Goal: Task Accomplishment & Management: Manage account settings

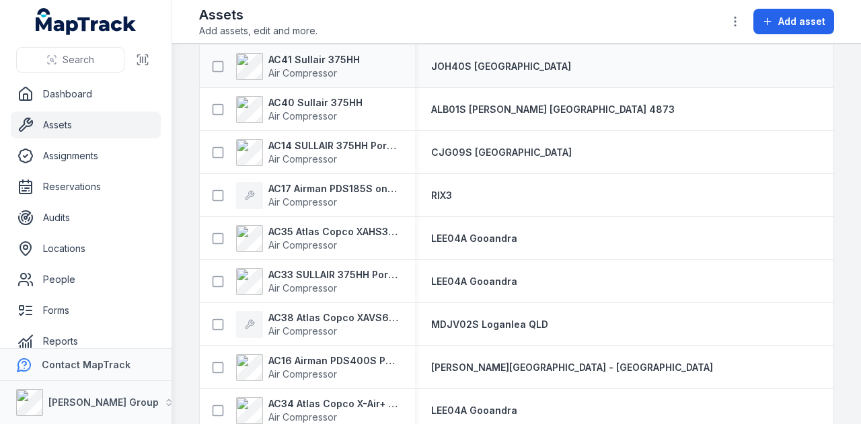
scroll to position [924, 0]
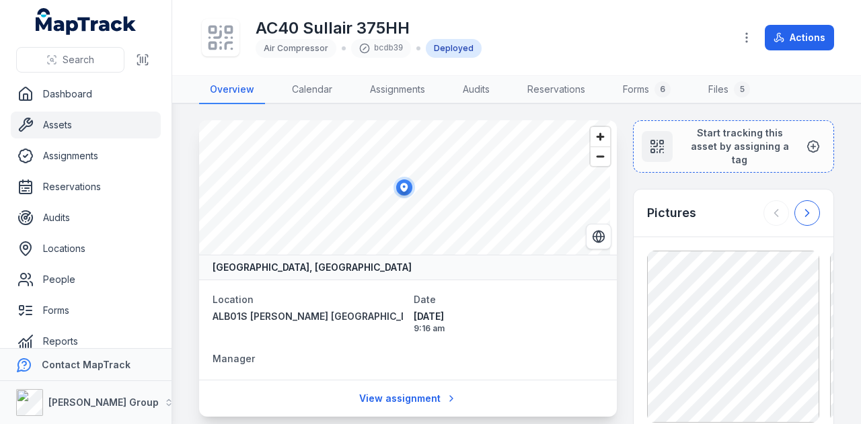
click at [800, 206] on icon at bounding box center [806, 212] width 13 height 13
click at [769, 206] on icon at bounding box center [775, 212] width 13 height 13
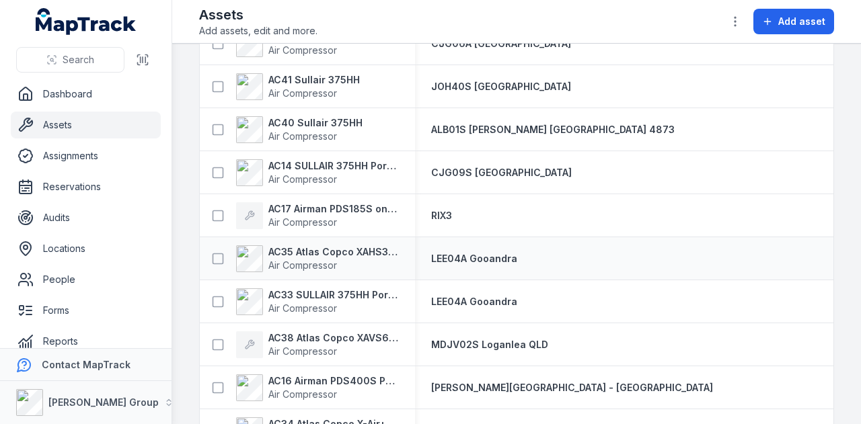
scroll to position [1193, 0]
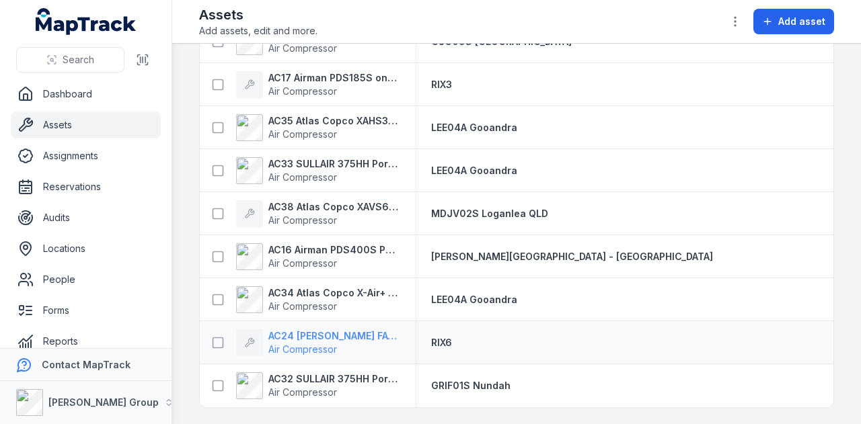
click at [319, 331] on strong "AC24 [PERSON_NAME] FAC52B on [PERSON_NAME] 6" at bounding box center [333, 335] width 130 height 13
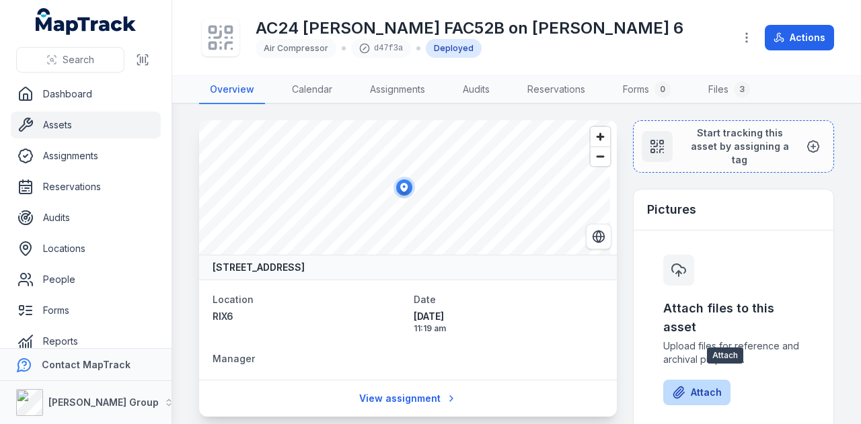
click at [689, 383] on button "Attach" at bounding box center [696, 393] width 67 height 26
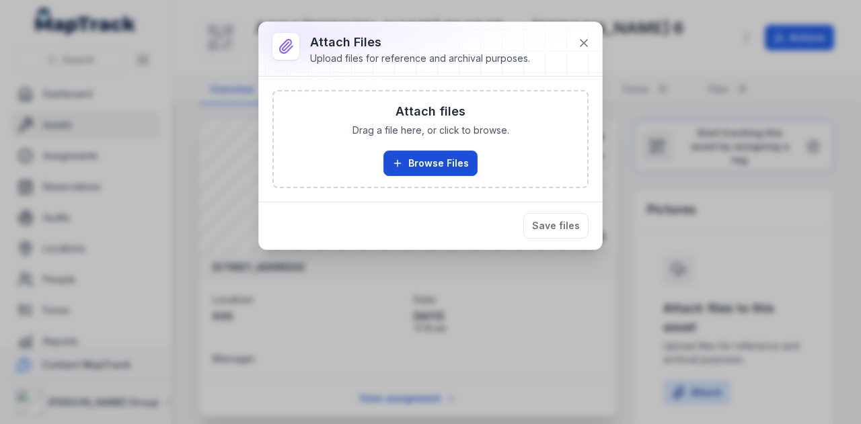
click at [448, 155] on button "Browse Files" at bounding box center [430, 164] width 94 height 26
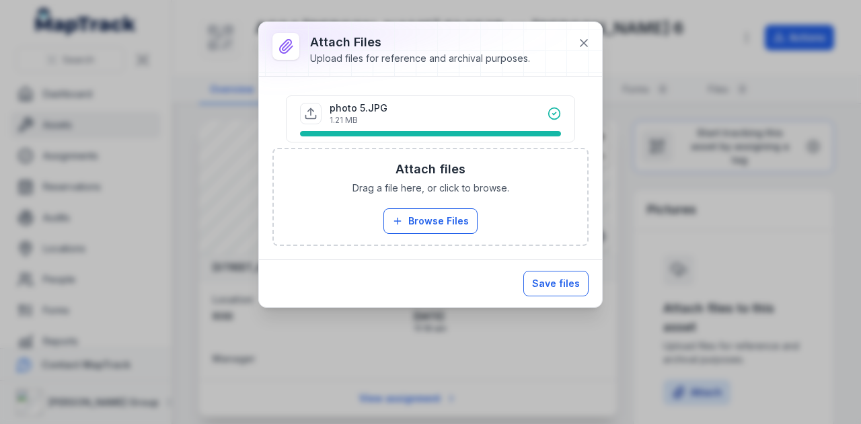
click at [541, 284] on button "Save files" at bounding box center [555, 284] width 65 height 26
